Goal: Communication & Community: Share content

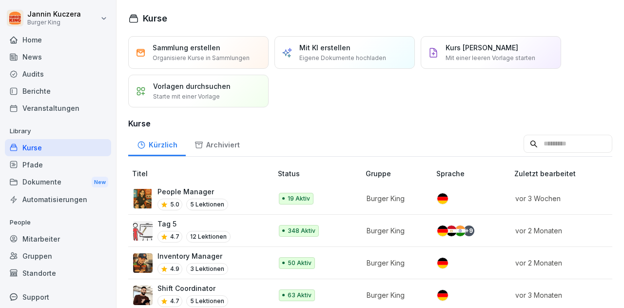
click at [36, 61] on div "News" at bounding box center [58, 56] width 106 height 17
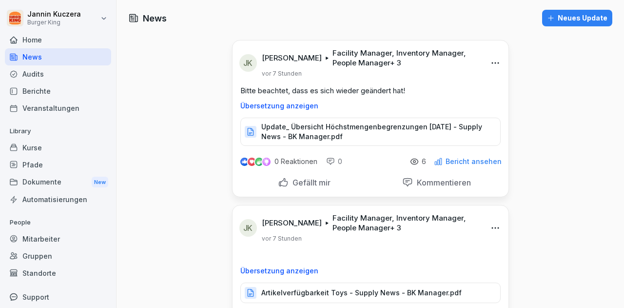
click at [559, 23] on div "Neues Update" at bounding box center [577, 18] width 60 height 11
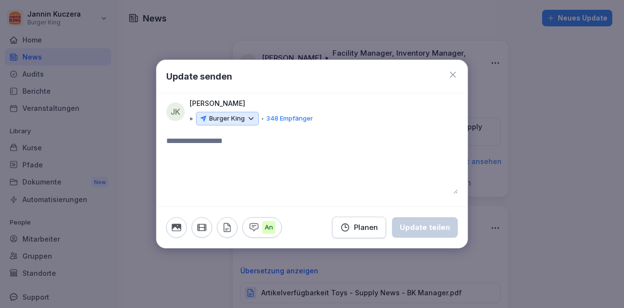
click at [251, 118] on icon at bounding box center [251, 118] width 9 height 9
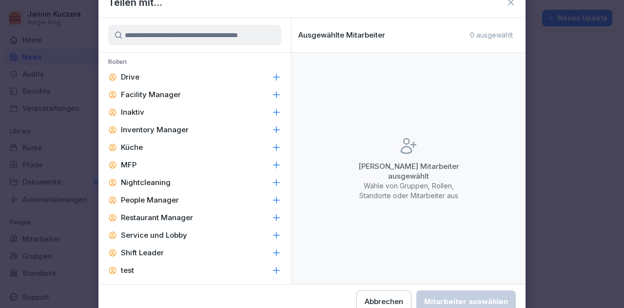
scroll to position [456, 0]
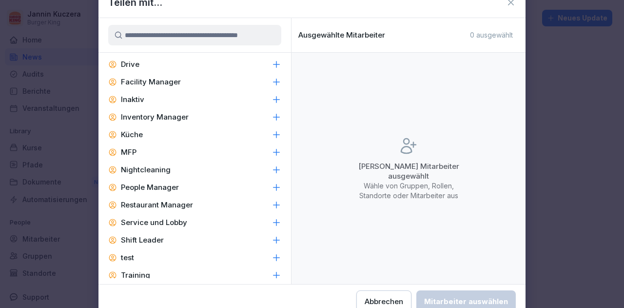
click at [170, 115] on p "Inventory Manager" at bounding box center [155, 117] width 68 height 10
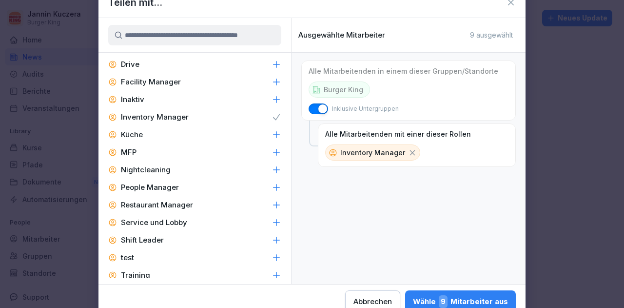
click at [165, 79] on p "Facility Manager" at bounding box center [151, 82] width 60 height 10
click at [149, 181] on div "People Manager" at bounding box center [194, 187] width 193 height 18
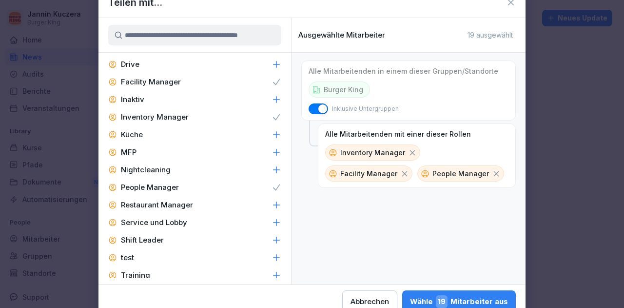
click at [150, 201] on p "Restaurant Manager" at bounding box center [157, 205] width 72 height 10
click at [136, 239] on p "Shift Leader" at bounding box center [142, 240] width 43 height 10
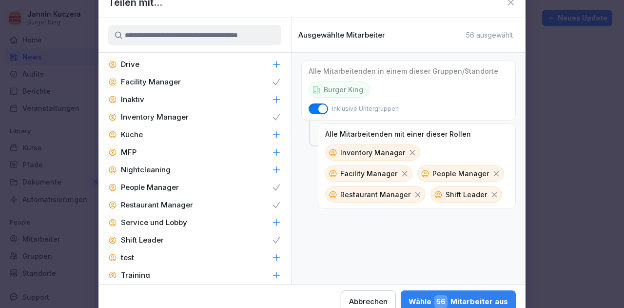
click at [490, 301] on div "Wähle 56 Mitarbeiter aus" at bounding box center [458, 301] width 99 height 13
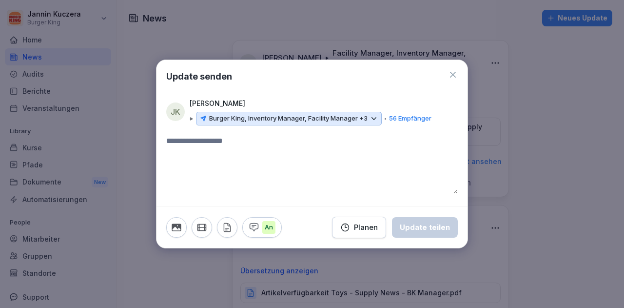
click at [214, 163] on textarea at bounding box center [312, 164] width 292 height 59
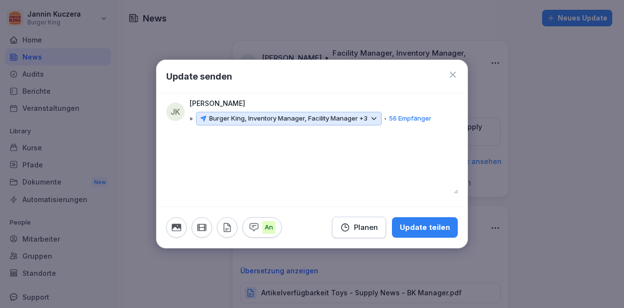
click at [227, 226] on icon "button" at bounding box center [227, 227] width 11 height 11
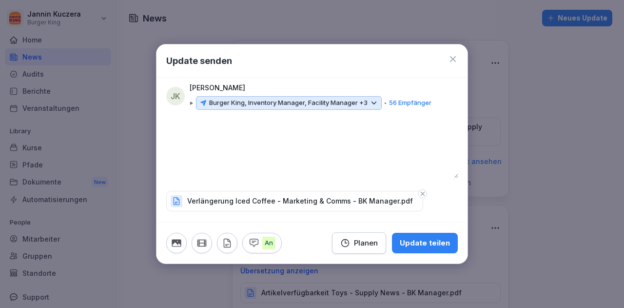
click at [423, 243] on div "Update teilen" at bounding box center [425, 242] width 50 height 11
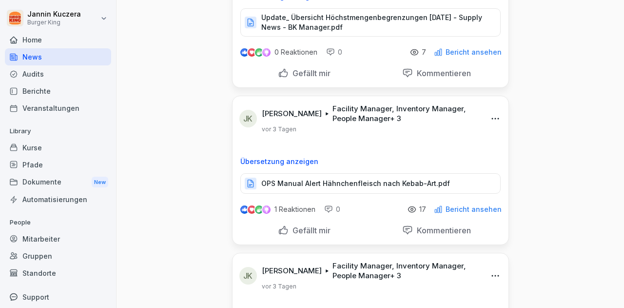
scroll to position [589, 0]
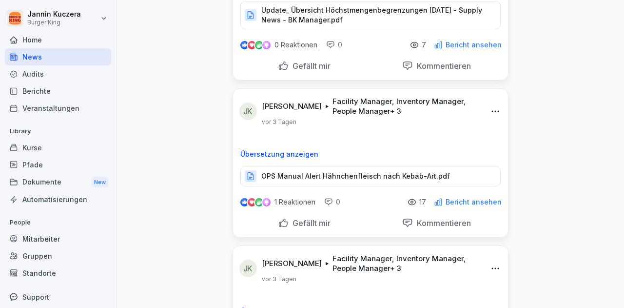
click at [474, 200] on p "Bericht ansehen" at bounding box center [474, 202] width 56 height 8
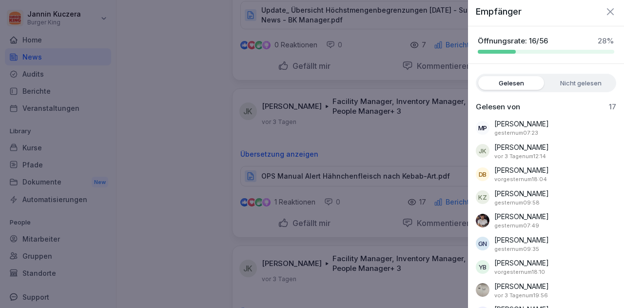
scroll to position [0, 0]
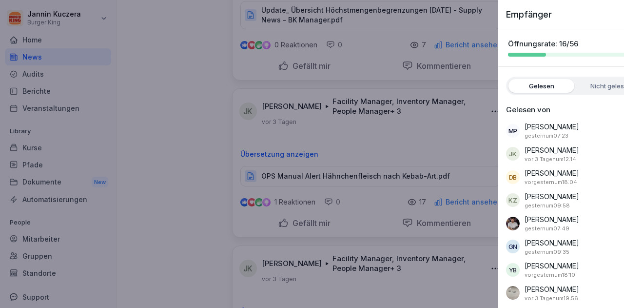
click at [185, 142] on div at bounding box center [312, 154] width 624 height 308
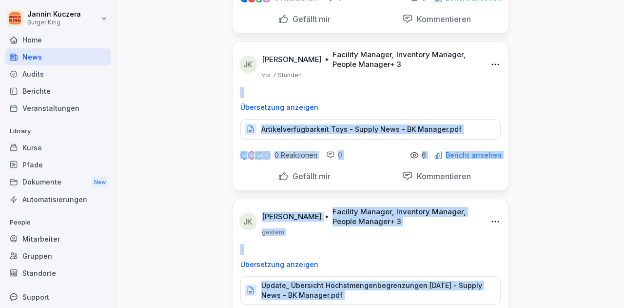
scroll to position [40, 0]
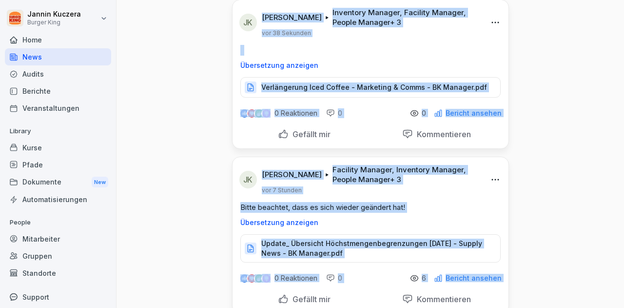
drag, startPoint x: 624, startPoint y: 139, endPoint x: 616, endPoint y: 19, distance: 120.6
click at [616, 19] on div "News Neues Update [PERSON_NAME] Inventory Manager, Facility Manager, People Man…" at bounding box center [371, 154] width 508 height 308
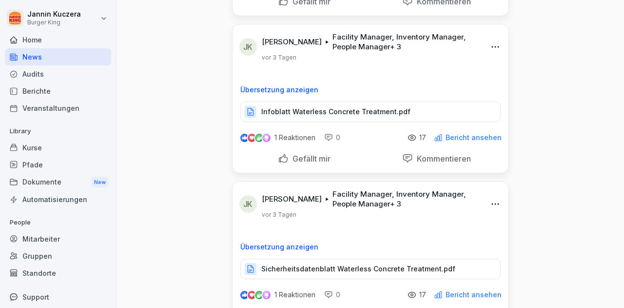
scroll to position [1160, 0]
